Goal: Transaction & Acquisition: Purchase product/service

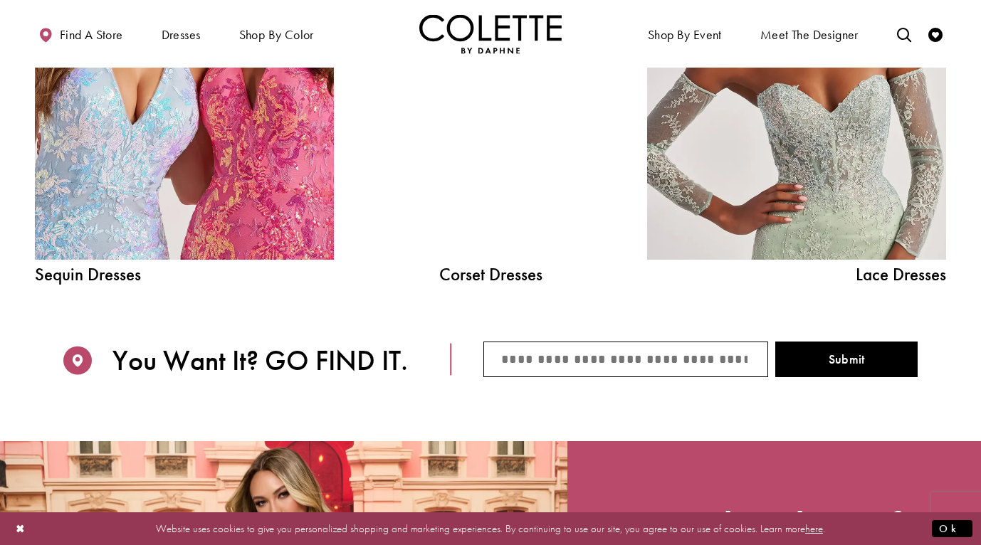
scroll to position [1472, 0]
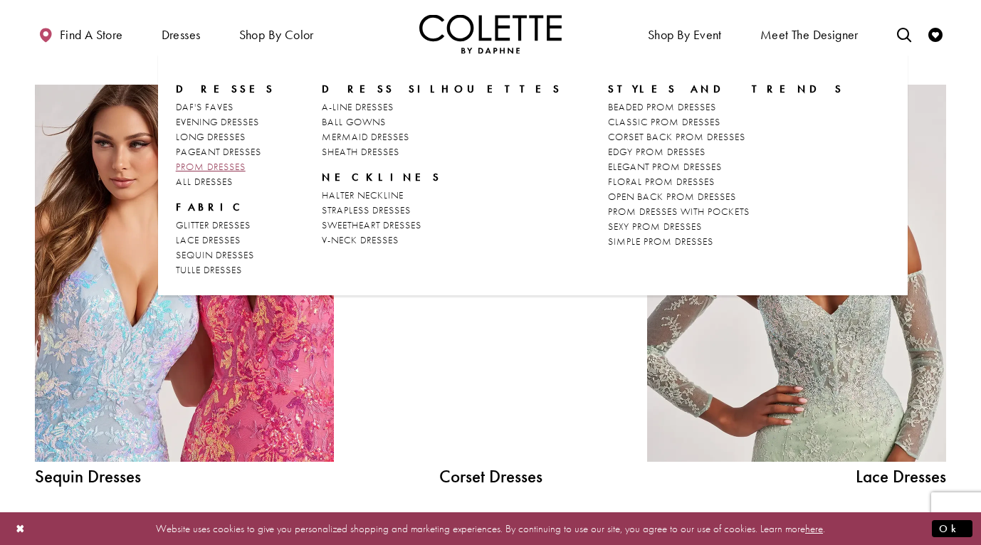
click at [227, 171] on span "PROM DRESSES" at bounding box center [211, 166] width 70 height 13
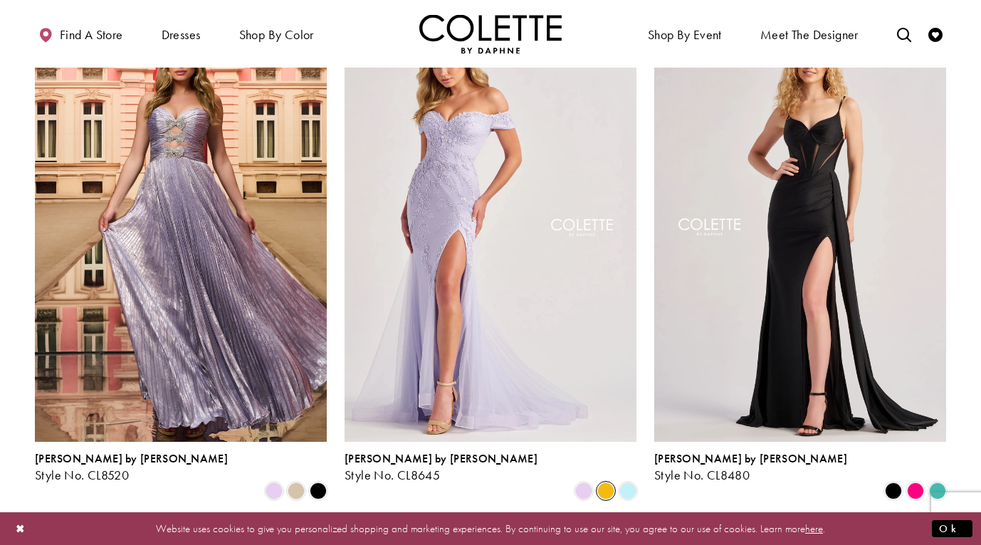
scroll to position [939, 0]
click at [611, 483] on span "Product List" at bounding box center [605, 491] width 17 height 17
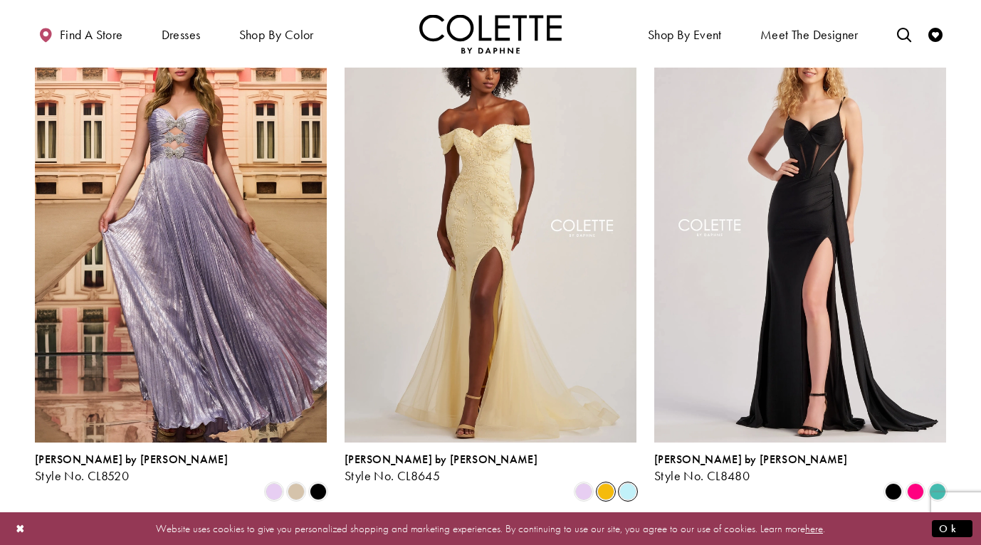
click at [626, 483] on span "Product List" at bounding box center [627, 491] width 17 height 17
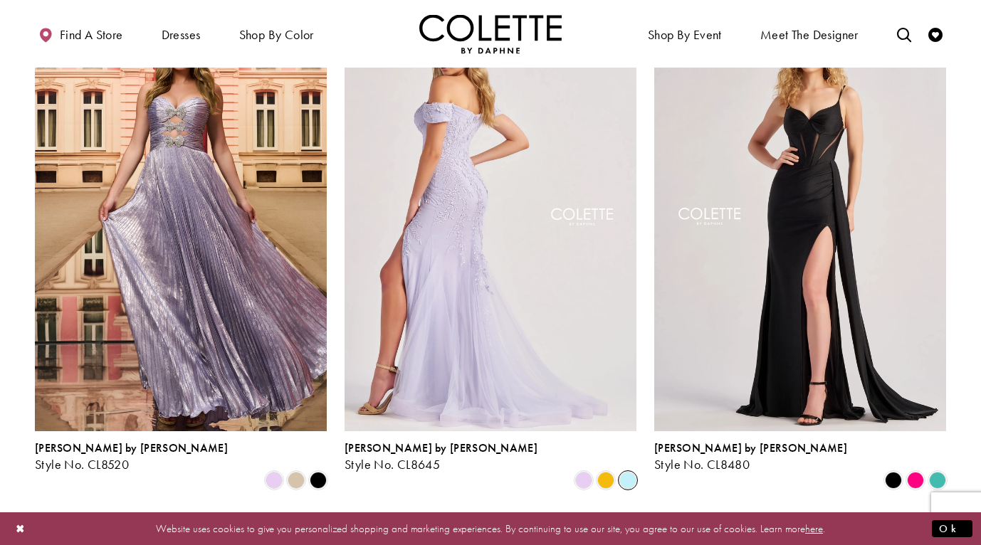
scroll to position [965, 0]
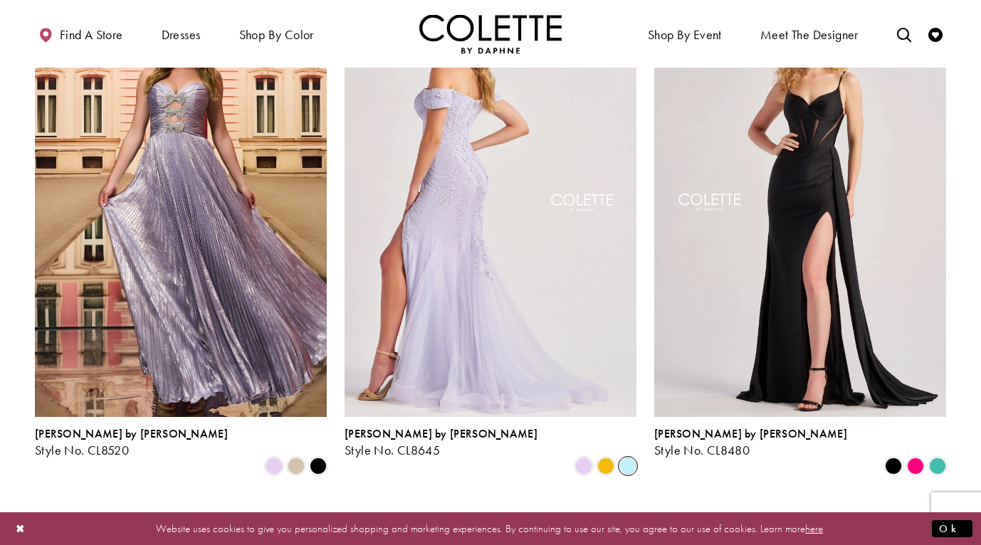
click at [407, 374] on img "Visit Colette by Daphne Style No. CL8645 Page" at bounding box center [490, 205] width 292 height 424
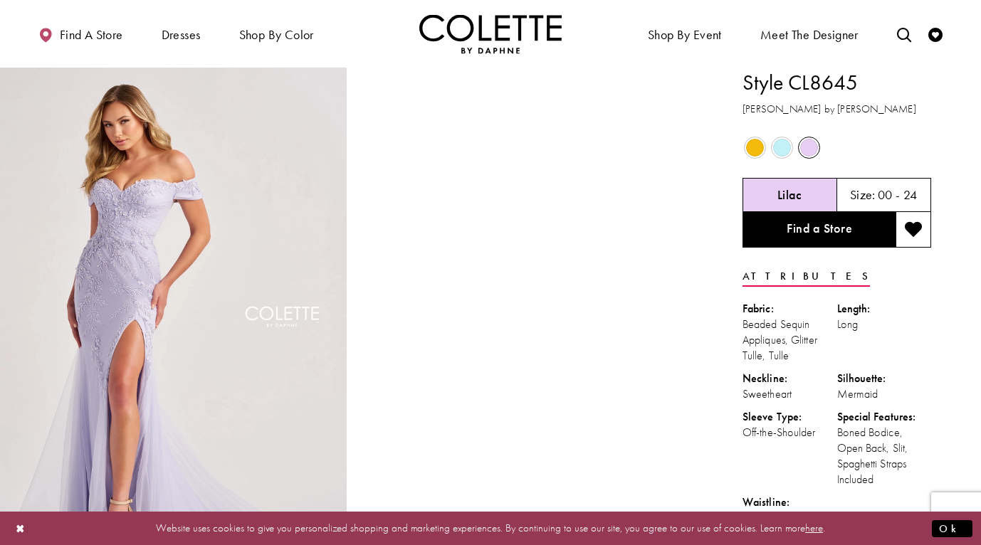
click at [781, 149] on span "Product color controls state depends on size chosen" at bounding box center [782, 148] width 18 height 18
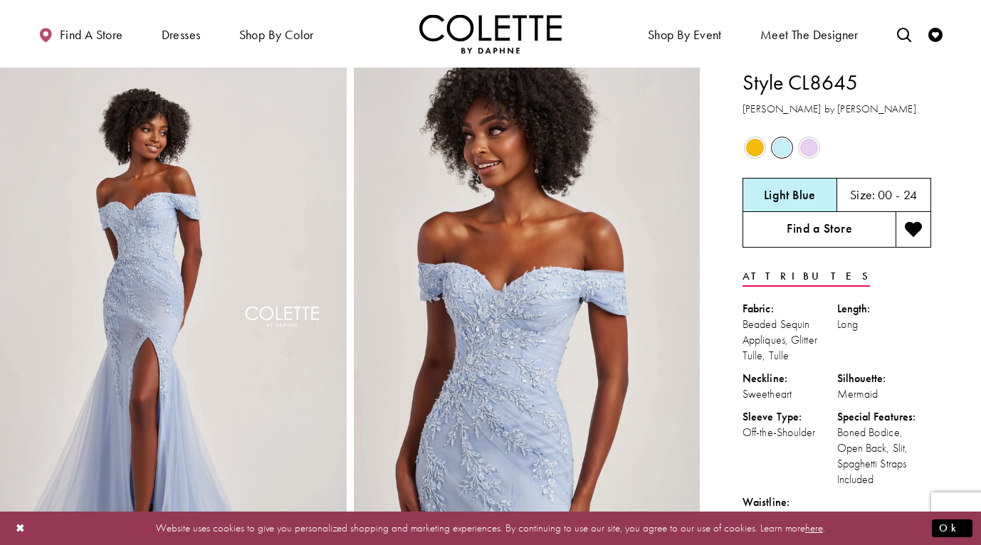
click at [854, 229] on link "Find a Store" at bounding box center [818, 230] width 153 height 36
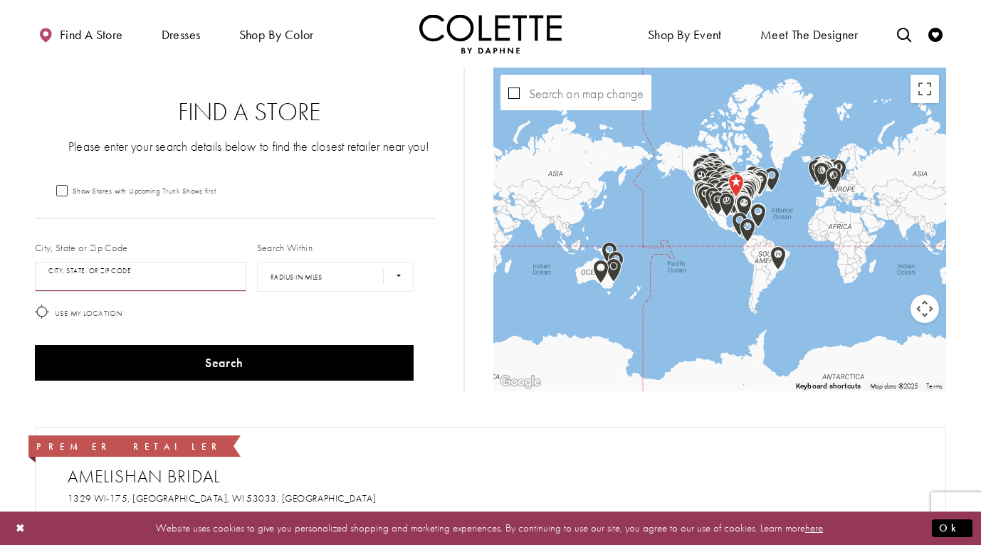
click at [184, 276] on input "City, State, or ZIP Code" at bounding box center [140, 277] width 211 height 30
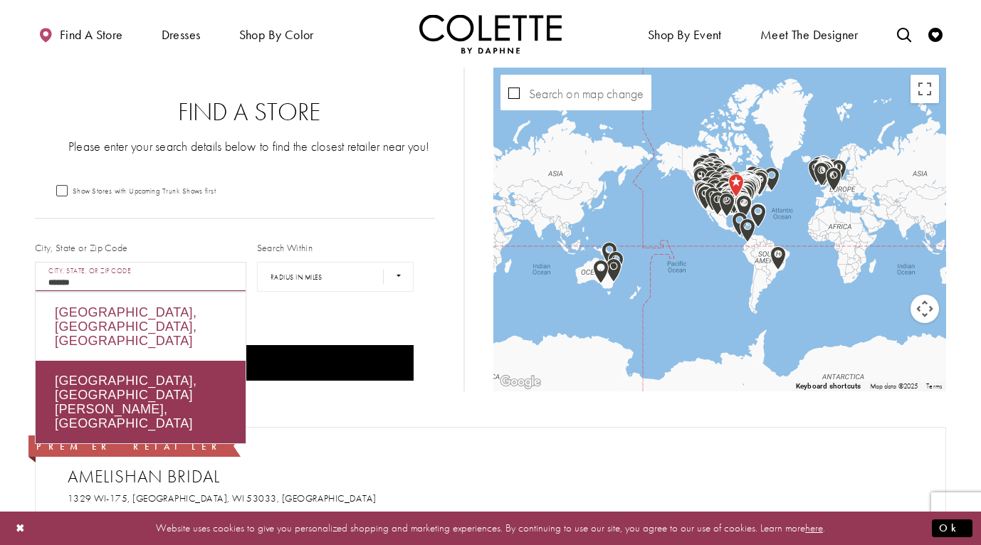
click at [169, 314] on div "Calgary, AB, Canada" at bounding box center [141, 327] width 210 height 68
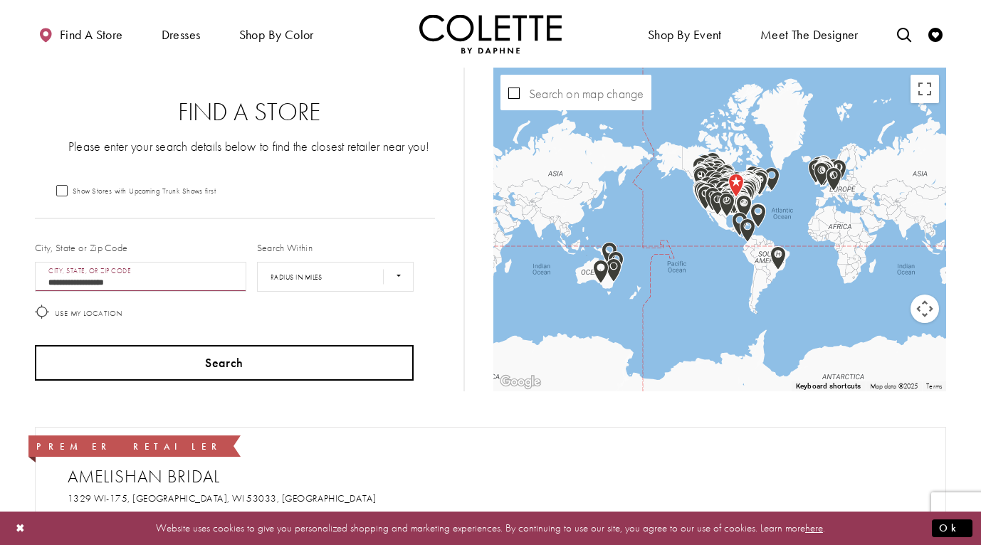
type input "**********"
click at [179, 352] on button "Search" at bounding box center [224, 363] width 379 height 36
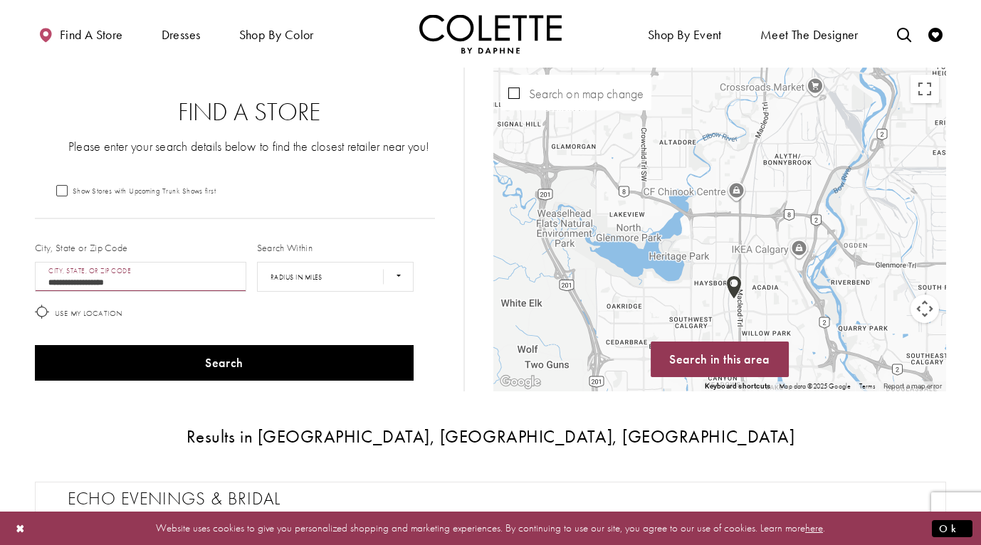
drag, startPoint x: 737, startPoint y: 288, endPoint x: 725, endPoint y: 170, distance: 118.1
click at [725, 170] on div "Map with store locations" at bounding box center [719, 230] width 453 height 324
click at [732, 284] on img "Map with store locations" at bounding box center [734, 287] width 16 height 24
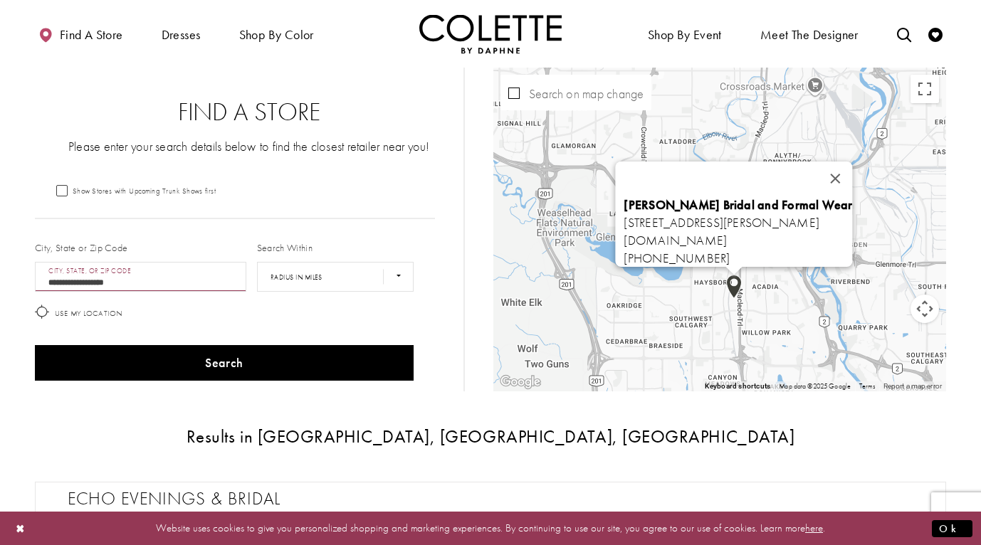
click at [732, 287] on img "Map with store locations" at bounding box center [734, 287] width 16 height 24
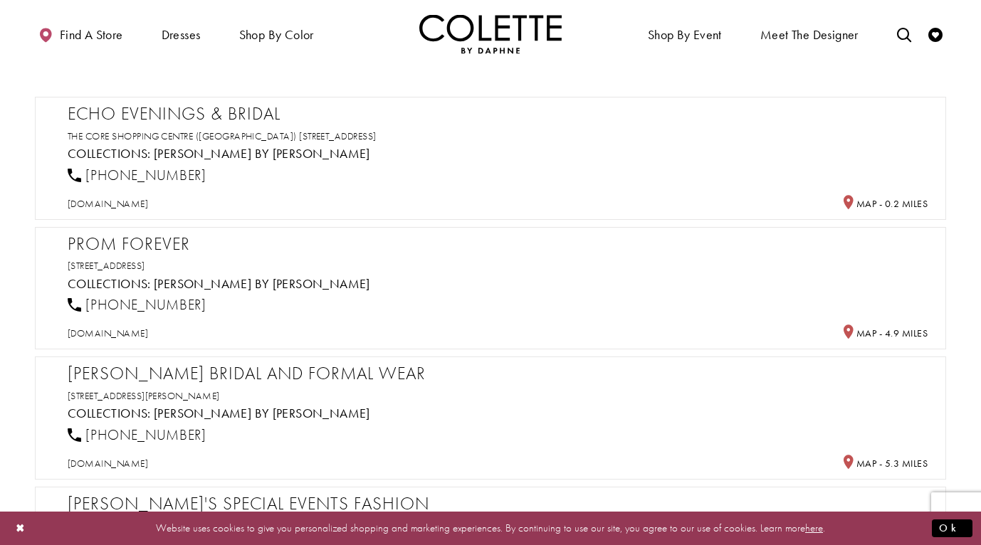
scroll to position [388, 0]
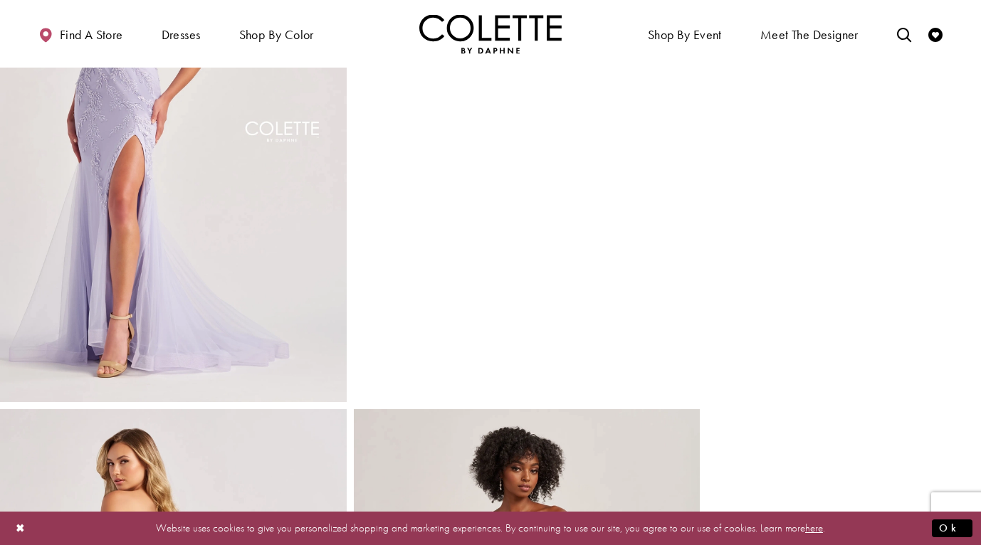
scroll to position [714, 0]
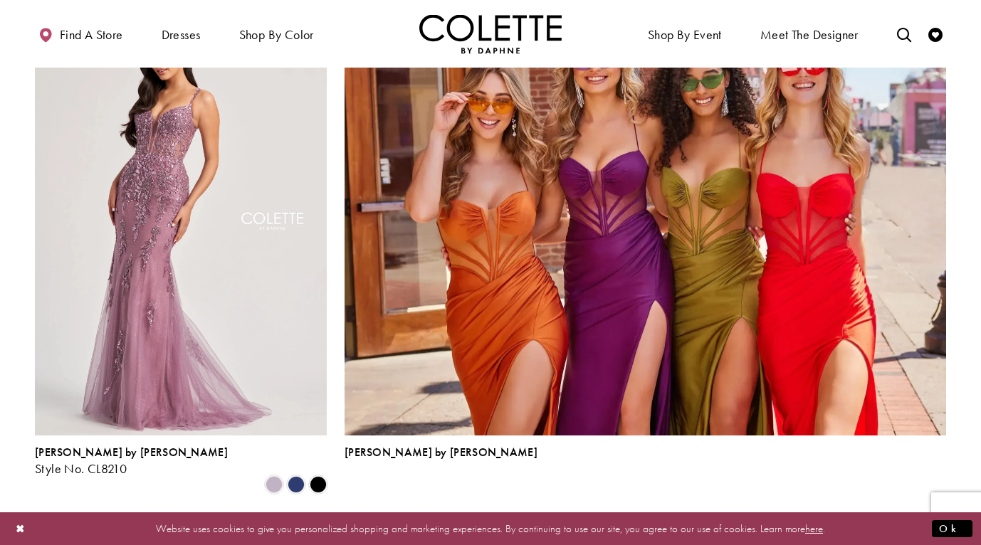
scroll to position [3068, 0]
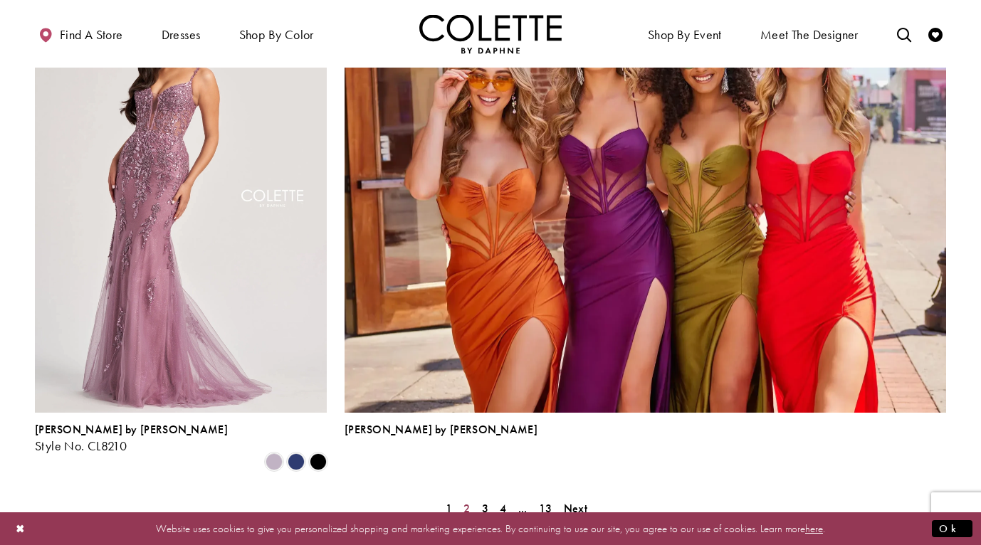
click at [468, 501] on span "2" at bounding box center [466, 508] width 6 height 15
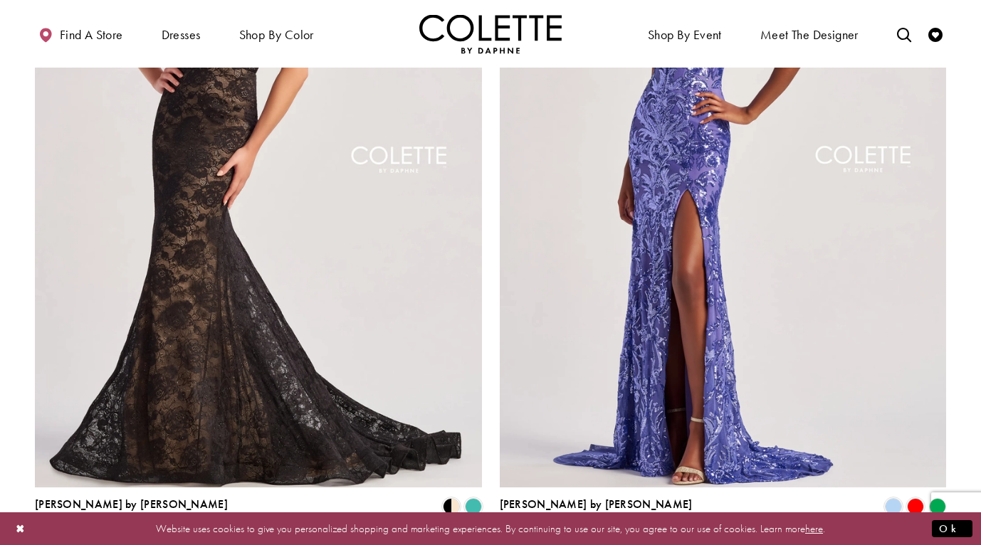
scroll to position [2690, 0]
